Goal: Submit feedback/report problem: Submit feedback/report problem

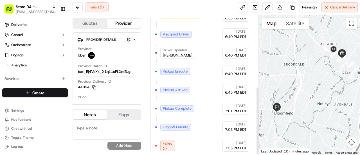
scroll to position [148, 0]
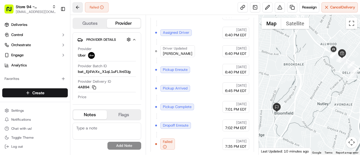
click at [77, 7] on button at bounding box center [78, 7] width 10 height 10
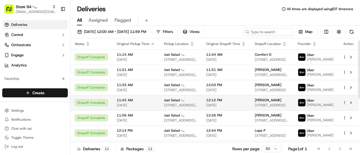
scroll to position [83, 0]
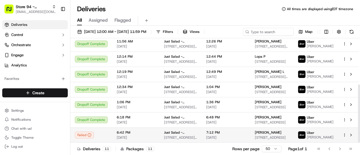
click at [273, 138] on span "[STREET_ADDRESS]" at bounding box center [272, 137] width 34 height 5
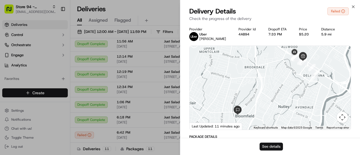
click at [265, 147] on button "See details" at bounding box center [271, 147] width 23 height 8
click at [270, 147] on button "See details" at bounding box center [271, 147] width 23 height 8
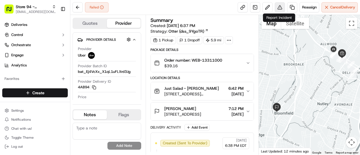
click at [280, 8] on button at bounding box center [280, 7] width 10 height 10
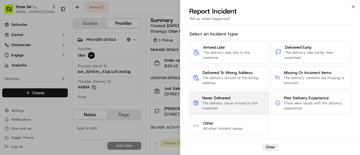
click at [242, 106] on span "The delivery never arrived to the customer" at bounding box center [233, 106] width 63 height 10
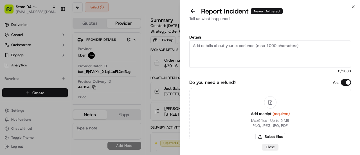
click at [231, 53] on textarea "Details" at bounding box center [270, 54] width 162 height 28
type textarea "h"
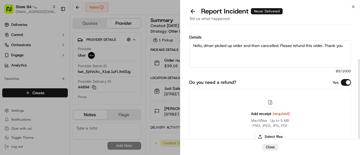
scroll to position [45, 0]
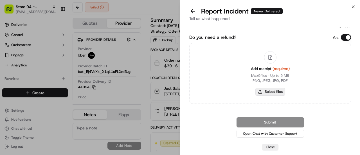
type textarea "Hello, driver picked up order and then cancelled. Please refund this order. Tha…"
click at [267, 92] on button "Select files" at bounding box center [271, 92] width 30 height 8
type input "C:\fakepath\[PERSON_NAME].pdf"
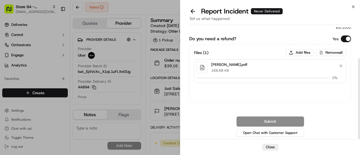
scroll to position [43, 0]
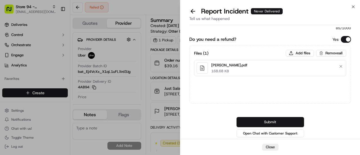
click at [262, 124] on button "Submit" at bounding box center [271, 122] width 68 height 10
